Goal: Find specific page/section: Find specific page/section

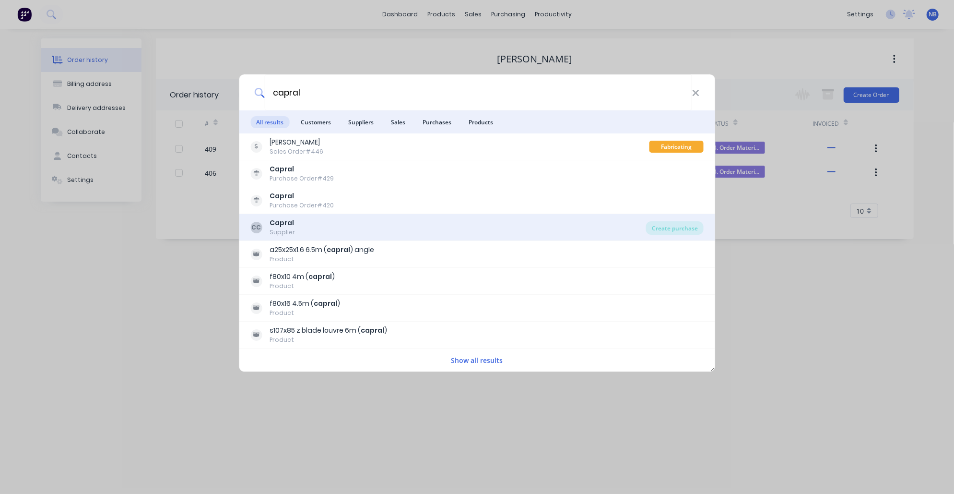
type input "capral"
click at [304, 226] on div "[PERSON_NAME] Supplier" at bounding box center [448, 227] width 396 height 19
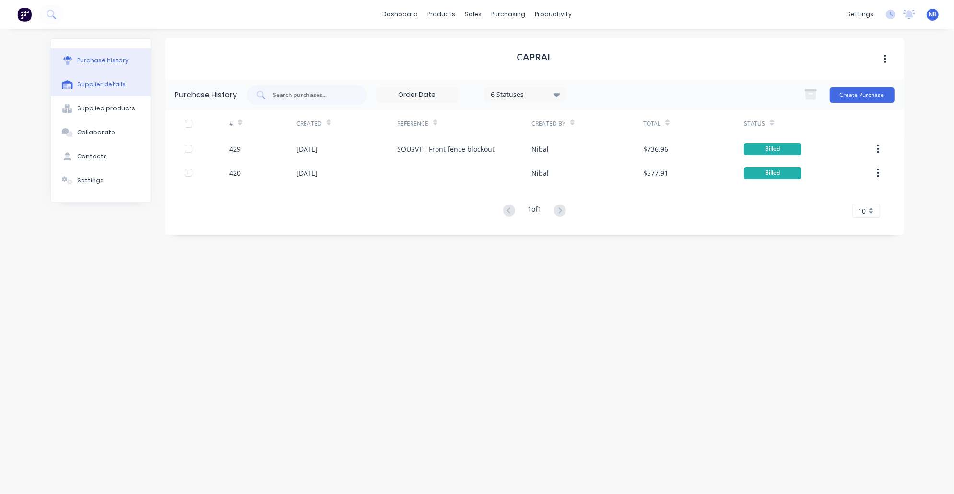
click at [125, 95] on button "Supplier details" at bounding box center [101, 84] width 100 height 24
select select "AU"
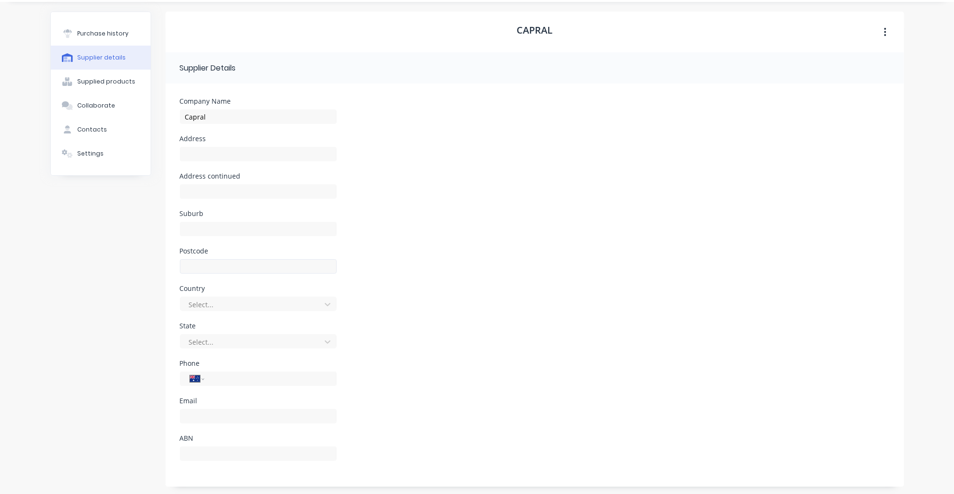
scroll to position [26, 0]
click at [114, 87] on div "Supplied products" at bounding box center [106, 82] width 58 height 9
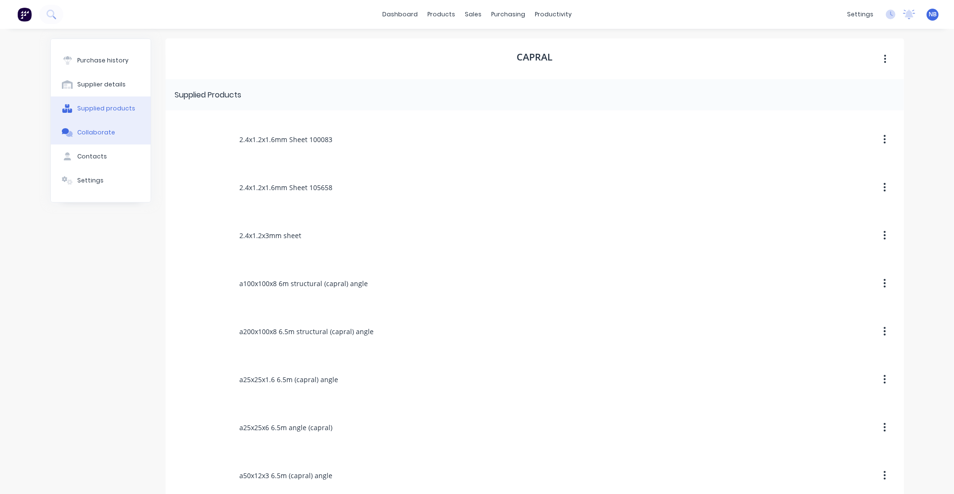
click at [121, 144] on button "Collaborate" at bounding box center [101, 132] width 100 height 24
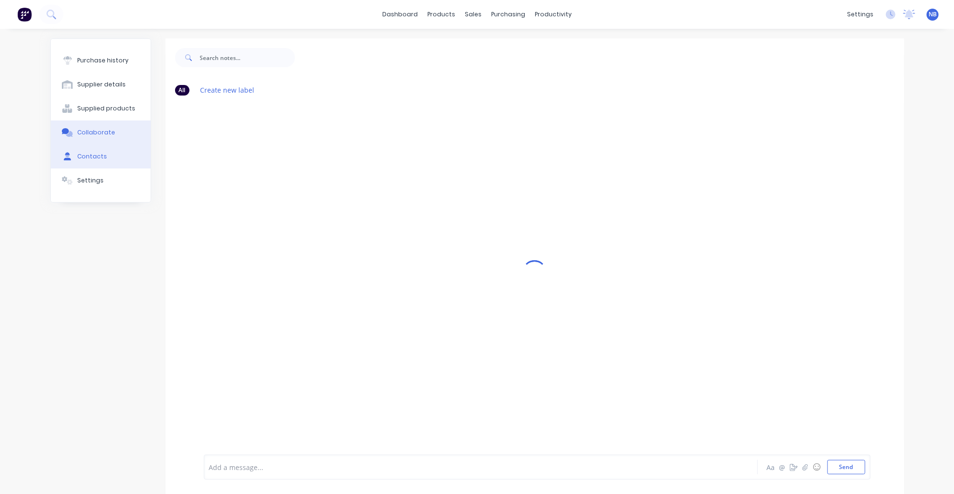
click at [114, 168] on button "Contacts" at bounding box center [101, 156] width 100 height 24
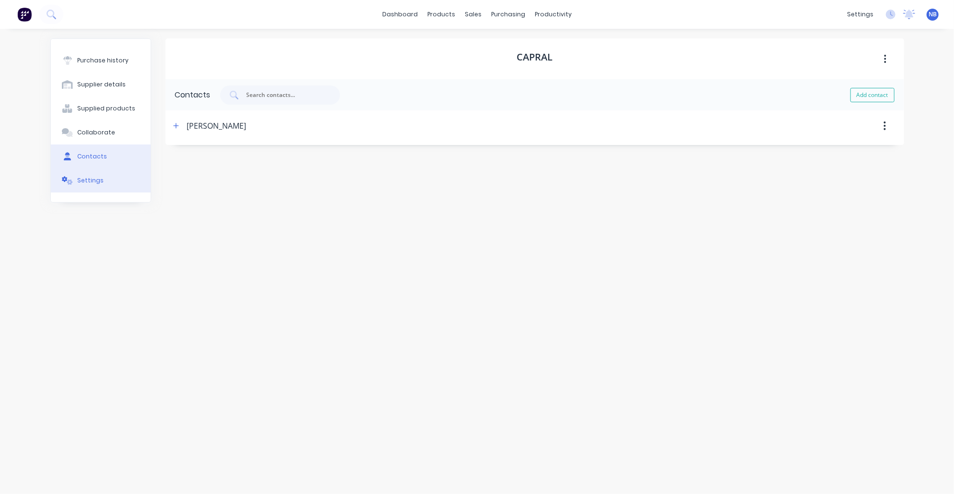
click at [110, 192] on button "Settings" at bounding box center [101, 180] width 100 height 24
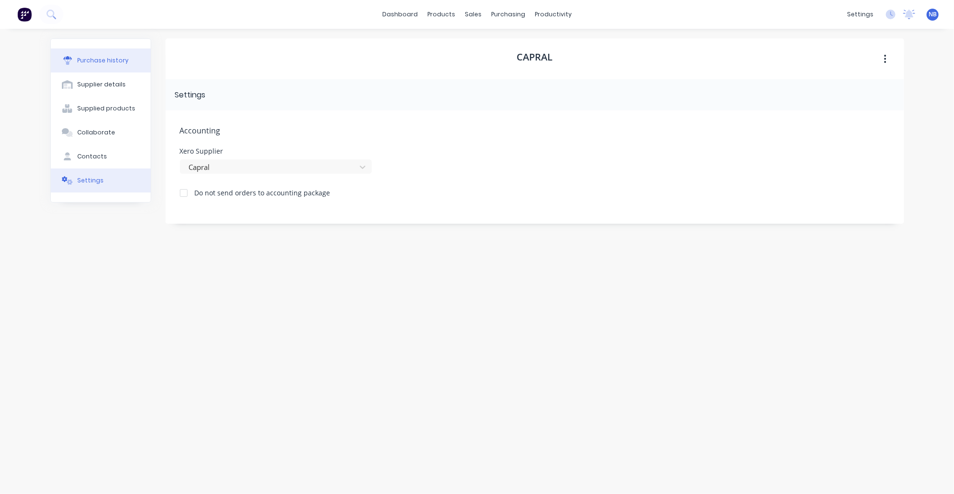
click at [96, 48] on button "Purchase history" at bounding box center [101, 60] width 100 height 24
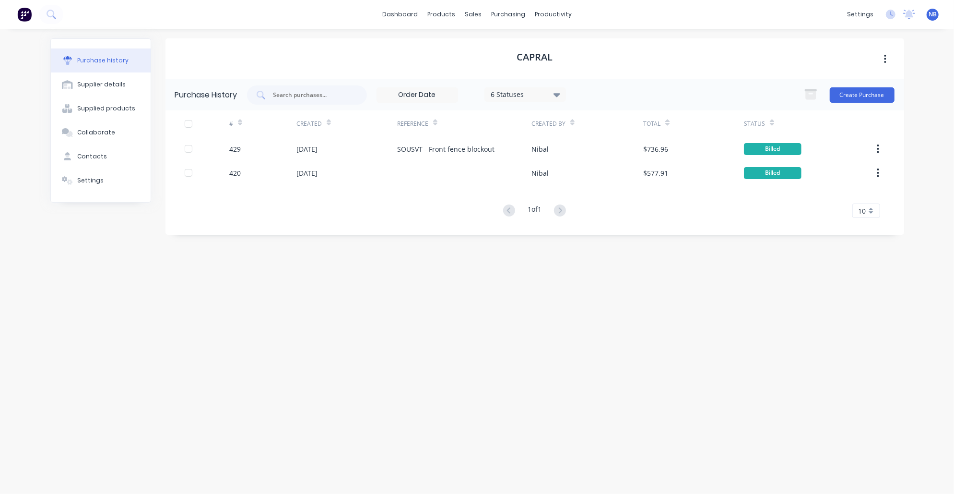
drag, startPoint x: 573, startPoint y: 4, endPoint x: 12, endPoint y: 22, distance: 561.1
click at [12, 22] on div at bounding box center [31, 14] width 63 height 19
click at [43, 19] on button at bounding box center [51, 14] width 24 height 19
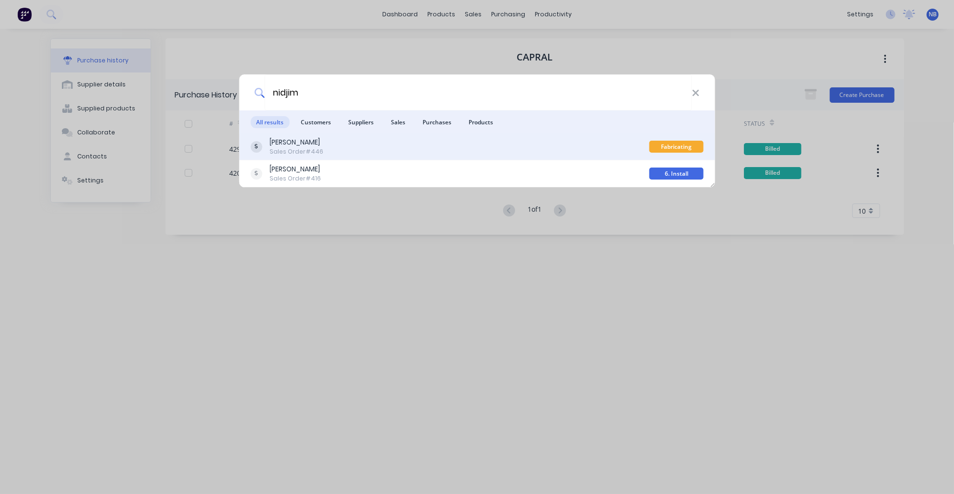
type input "nidjim"
click at [302, 143] on div "[PERSON_NAME]" at bounding box center [297, 142] width 54 height 10
